Goal: Task Accomplishment & Management: Use online tool/utility

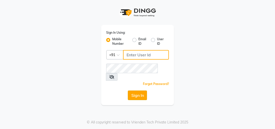
type input "8439127930"
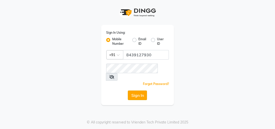
click at [134, 91] on button "Sign In" at bounding box center [137, 96] width 19 height 10
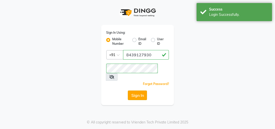
select select "service"
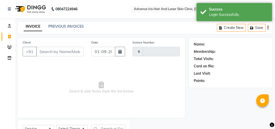
type input "0727"
select select "5825"
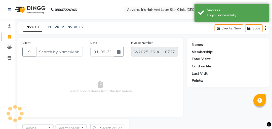
scroll to position [22, 0]
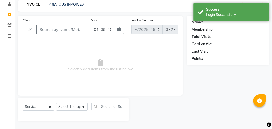
click at [56, 30] on input "Client" at bounding box center [59, 30] width 47 height 10
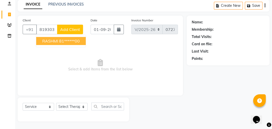
click at [72, 41] on ngb-highlight "81******00" at bounding box center [69, 41] width 21 height 5
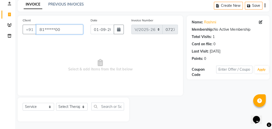
click at [79, 29] on input "81******00" at bounding box center [59, 30] width 47 height 10
type input "8"
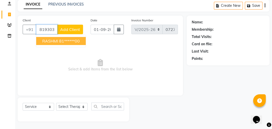
type input "8193030"
